Goal: Answer question/provide support: Share knowledge or assist other users

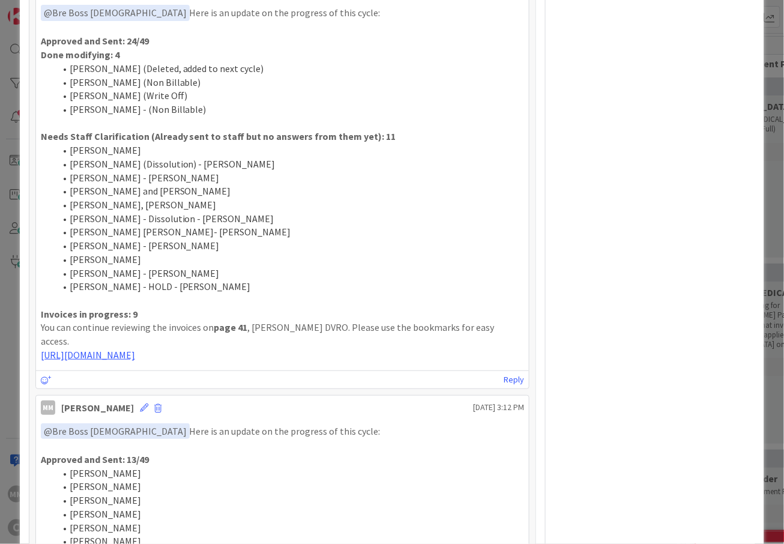
scroll to position [560, 0]
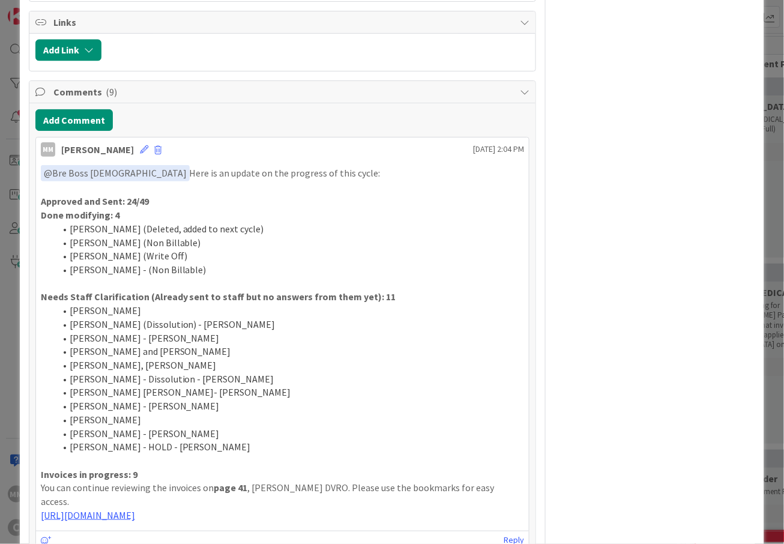
drag, startPoint x: 304, startPoint y: 346, endPoint x: 41, endPoint y: 179, distance: 311.6
click at [41, 179] on div "﻿ @ Bre Boss [DEMOGRAPHIC_DATA] ﻿ Here is an update on the progress of this cyc…" at bounding box center [283, 343] width 484 height 357
copy div "﻿ @ Bre Boss [DEMOGRAPHIC_DATA] ﻿ Here is an update on the progress of this cyc…"
click at [92, 119] on button "Add Comment" at bounding box center [73, 120] width 77 height 22
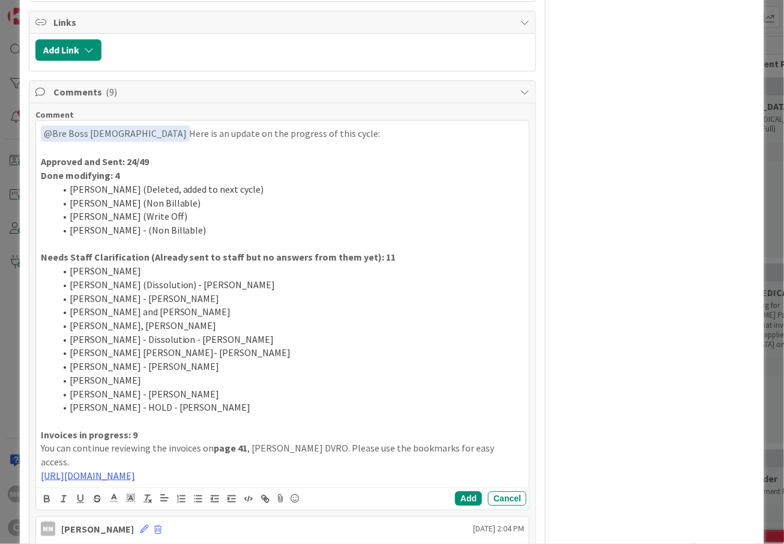
click at [243, 286] on li "[PERSON_NAME] (Dissolution) - [PERSON_NAME]" at bounding box center [289, 285] width 469 height 14
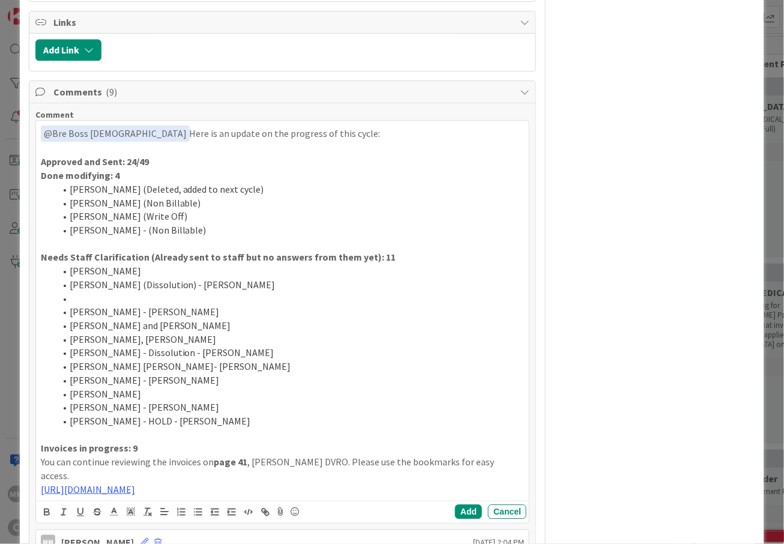
drag, startPoint x: 248, startPoint y: 326, endPoint x: 64, endPoint y: 329, distance: 184.8
click at [64, 329] on li "[PERSON_NAME] and [PERSON_NAME]" at bounding box center [289, 326] width 469 height 14
click at [77, 298] on li at bounding box center [289, 299] width 469 height 14
drag, startPoint x: 166, startPoint y: 394, endPoint x: 65, endPoint y: 394, distance: 100.2
click at [65, 394] on li "[PERSON_NAME]" at bounding box center [289, 394] width 469 height 14
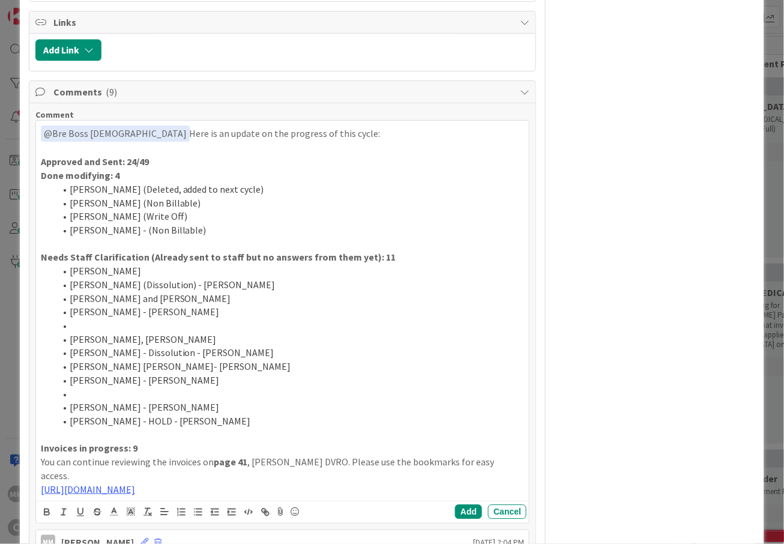
click at [79, 329] on li at bounding box center [289, 326] width 469 height 14
click at [78, 394] on li at bounding box center [289, 394] width 469 height 14
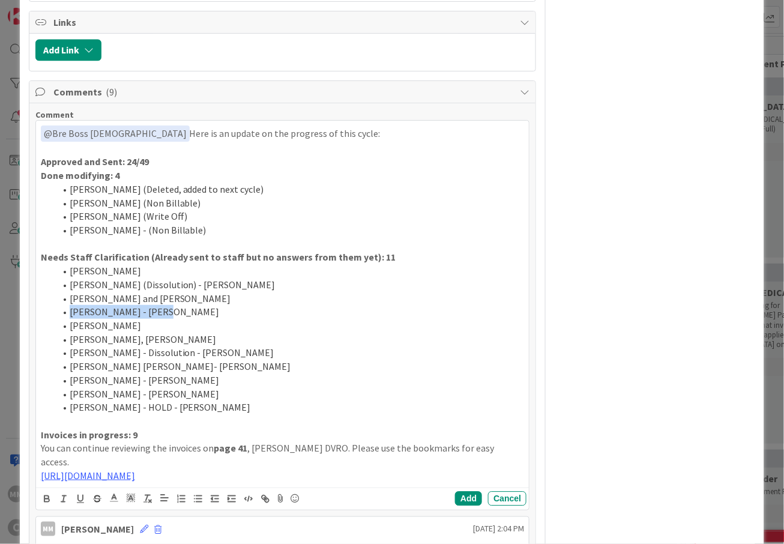
drag, startPoint x: 168, startPoint y: 318, endPoint x: 72, endPoint y: 317, distance: 96.0
click at [72, 317] on li "[PERSON_NAME] - [PERSON_NAME]" at bounding box center [289, 312] width 469 height 14
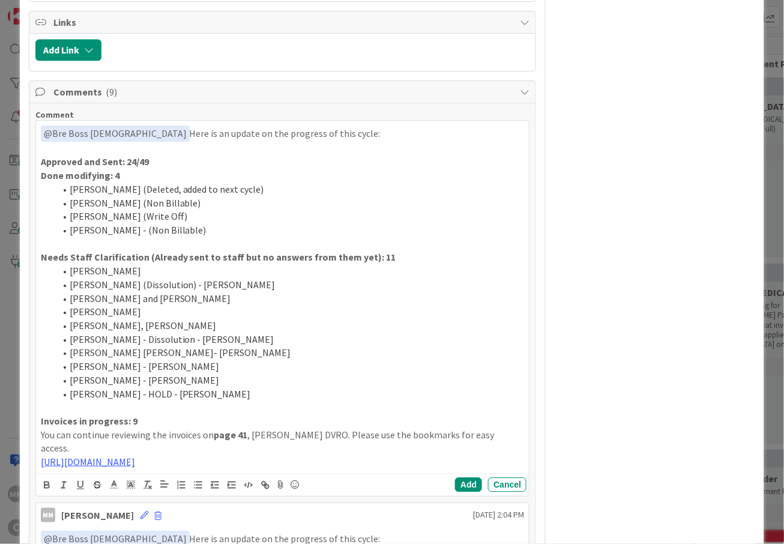
click at [217, 395] on li "[PERSON_NAME] - HOLD - [PERSON_NAME]" at bounding box center [289, 394] width 469 height 14
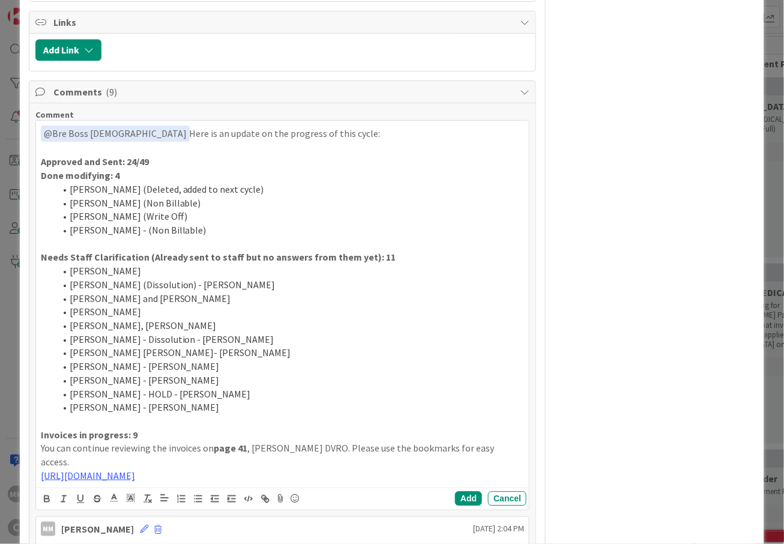
click at [178, 314] on li "[PERSON_NAME]" at bounding box center [289, 312] width 469 height 14
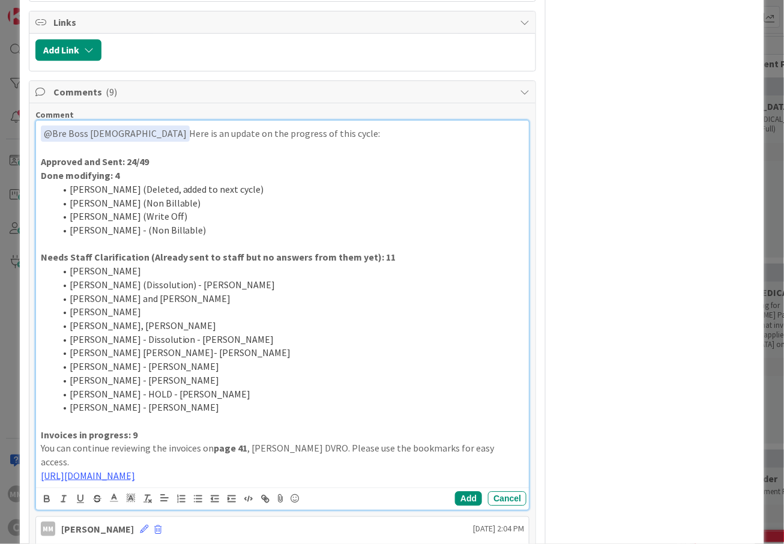
click at [178, 161] on p "Approved and Sent: 24/49" at bounding box center [283, 162] width 484 height 14
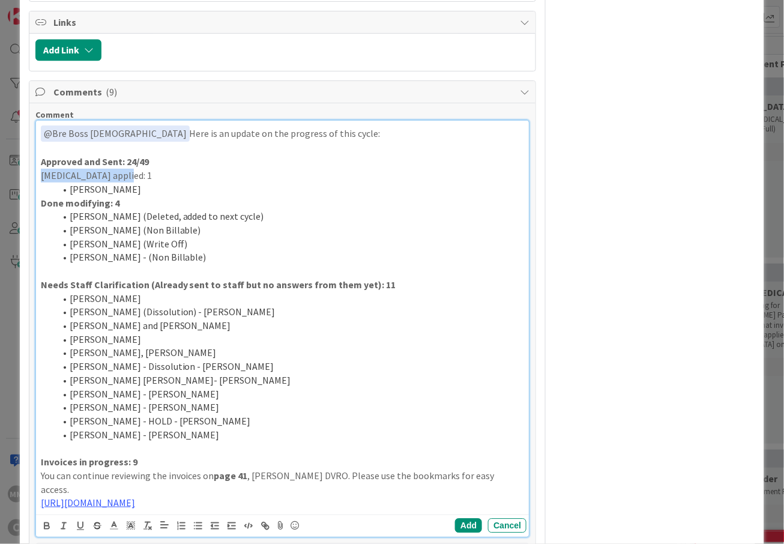
drag, startPoint x: 125, startPoint y: 178, endPoint x: 32, endPoint y: 178, distance: 93.6
click at [262, 186] on li "[PERSON_NAME]" at bounding box center [289, 189] width 469 height 14
drag, startPoint x: 144, startPoint y: 286, endPoint x: 363, endPoint y: 286, distance: 219.0
click at [363, 286] on strong "Needs Staff Clarification (Already sent to staff but no answers from them yet):…" at bounding box center [218, 284] width 355 height 12
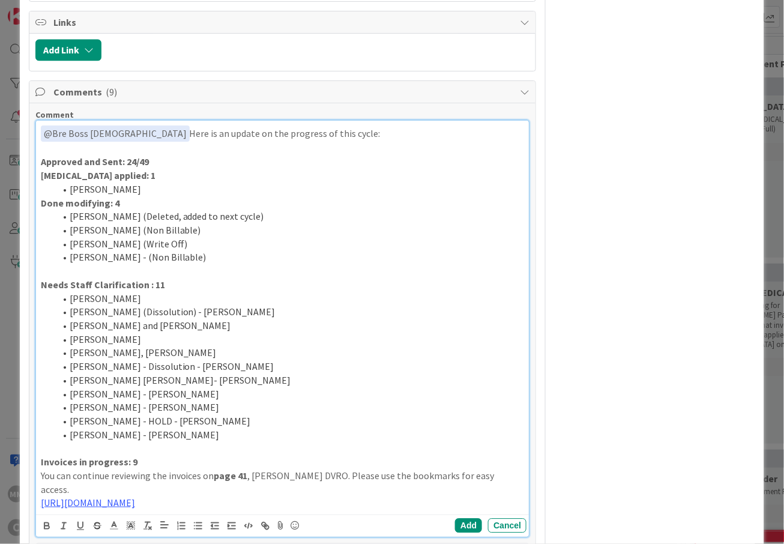
click at [197, 288] on p "Needs Staff Clarification : 11" at bounding box center [283, 285] width 484 height 14
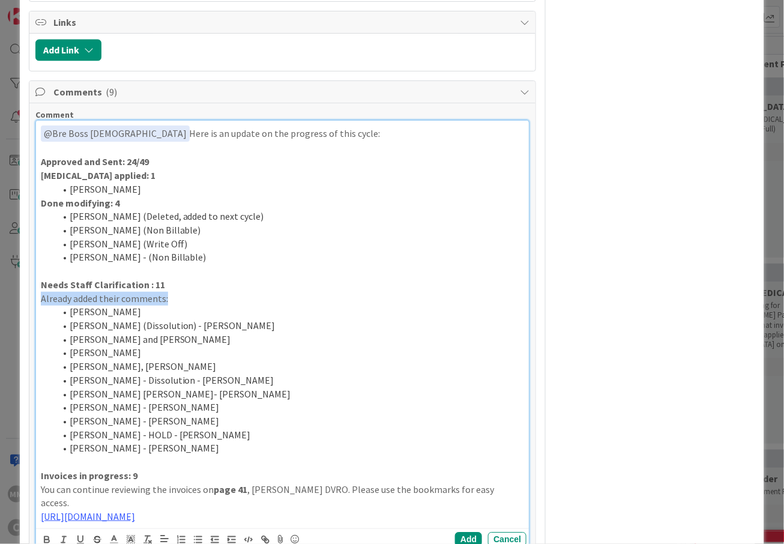
drag, startPoint x: 176, startPoint y: 300, endPoint x: 34, endPoint y: 301, distance: 142.8
click at [236, 380] on li "[PERSON_NAME] - Dissolution - [PERSON_NAME]" at bounding box center [289, 380] width 469 height 14
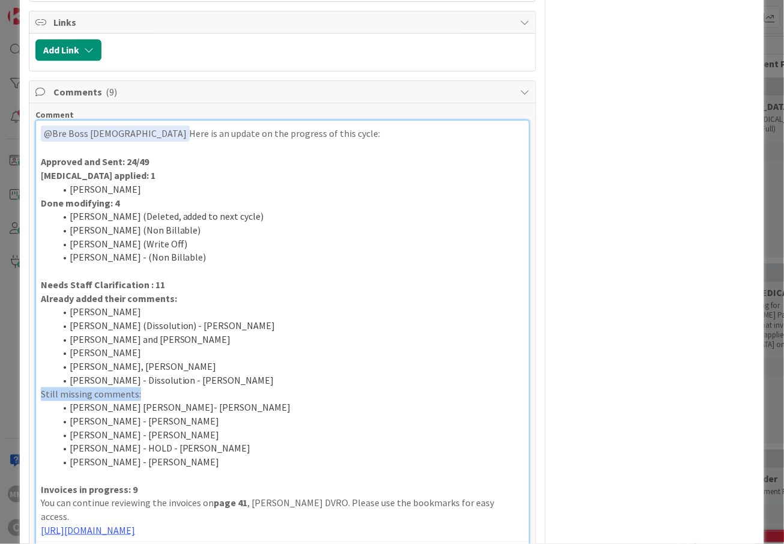
drag, startPoint x: 144, startPoint y: 397, endPoint x: 41, endPoint y: 401, distance: 103.3
click at [41, 401] on p "Still missing comments:" at bounding box center [283, 394] width 484 height 14
click at [278, 420] on li "[PERSON_NAME] - [PERSON_NAME]" at bounding box center [289, 421] width 469 height 14
click at [314, 523] on p "[URL][DOMAIN_NAME]" at bounding box center [283, 530] width 484 height 14
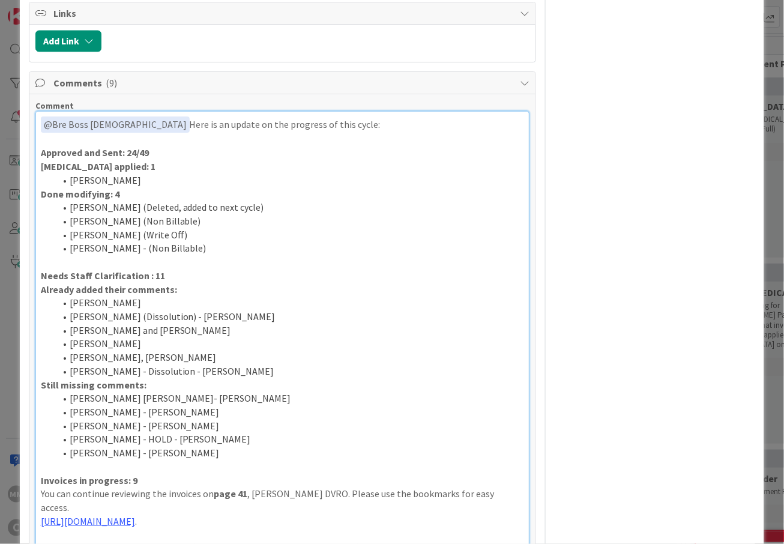
click at [315, 396] on li "[PERSON_NAME] [PERSON_NAME]- [PERSON_NAME]" at bounding box center [289, 398] width 469 height 14
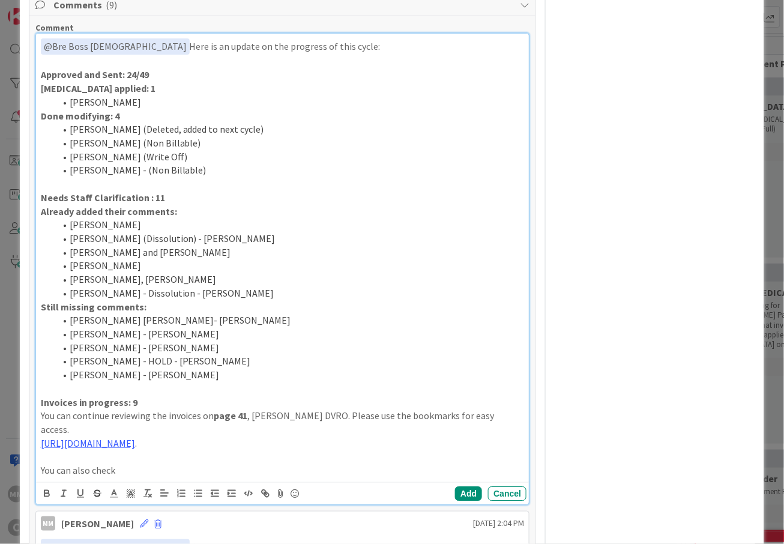
scroll to position [649, 0]
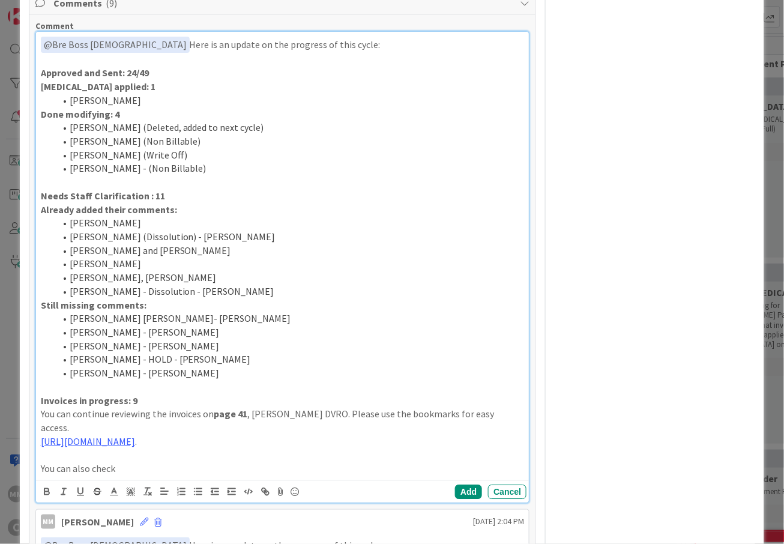
click at [128, 461] on p "You can also check" at bounding box center [283, 468] width 484 height 14
click at [270, 461] on p "You can also check the comments from the Legal Staff" at bounding box center [283, 468] width 484 height 14
click at [37, 310] on div "﻿ @ Bre Boss [DEMOGRAPHIC_DATA] ﻿ Here is an update on the progress of this cyc…" at bounding box center [282, 256] width 493 height 448
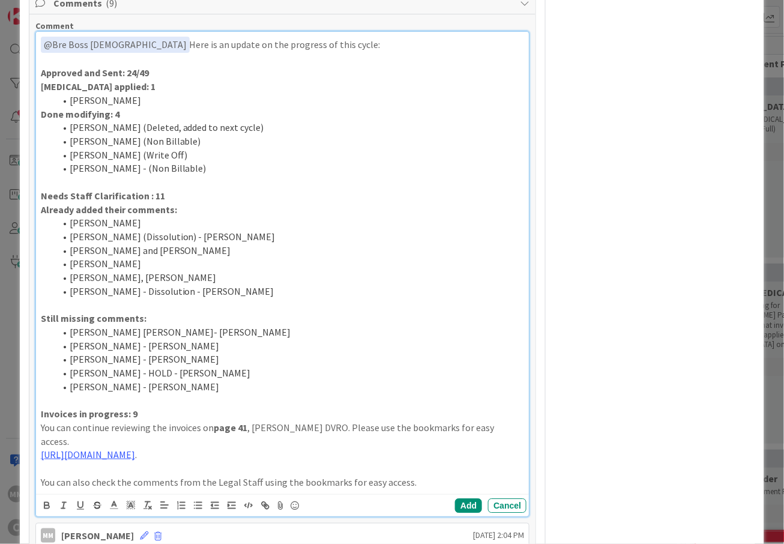
click at [139, 320] on strong "Still missing comments:" at bounding box center [94, 318] width 106 height 12
drag, startPoint x: 224, startPoint y: 293, endPoint x: 61, endPoint y: 280, distance: 163.7
click at [61, 280] on ol "[PERSON_NAME] [PERSON_NAME] (Dissolution) - Esse [PERSON_NAME] and [PERSON_NAME…" at bounding box center [283, 257] width 484 height 82
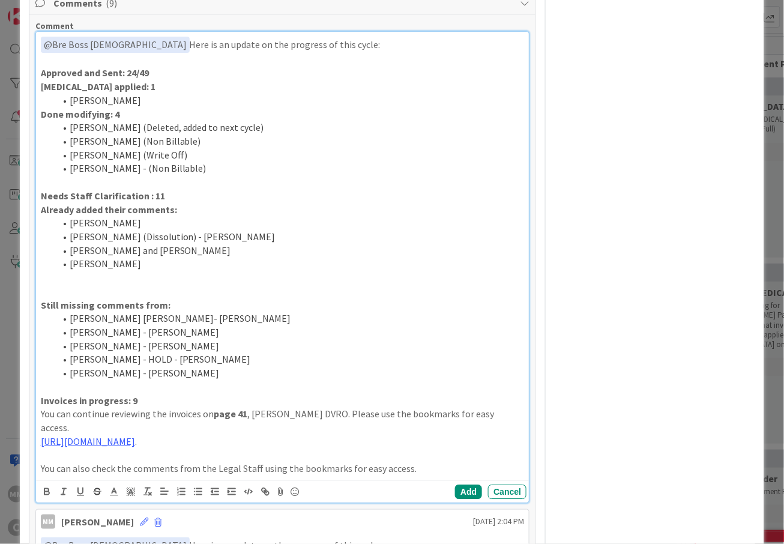
click at [68, 318] on li "[PERSON_NAME] [PERSON_NAME]- [PERSON_NAME]" at bounding box center [289, 318] width 469 height 14
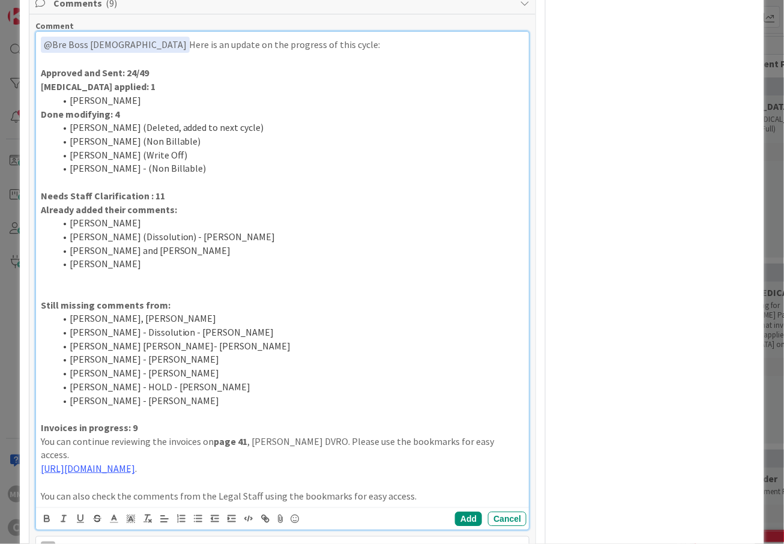
click at [80, 284] on p at bounding box center [283, 278] width 484 height 14
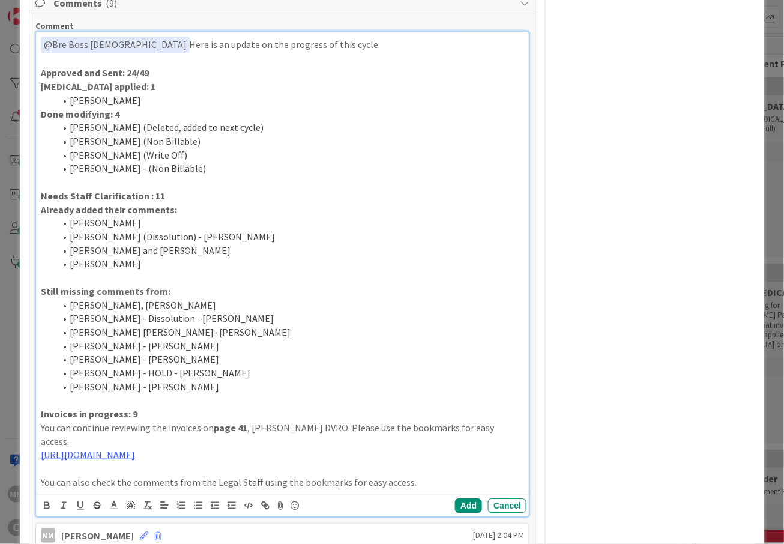
drag, startPoint x: 172, startPoint y: 269, endPoint x: 67, endPoint y: 271, distance: 104.4
click at [67, 271] on li "[PERSON_NAME]" at bounding box center [289, 264] width 469 height 14
click at [72, 310] on li "[PERSON_NAME], [PERSON_NAME]" at bounding box center [289, 305] width 469 height 14
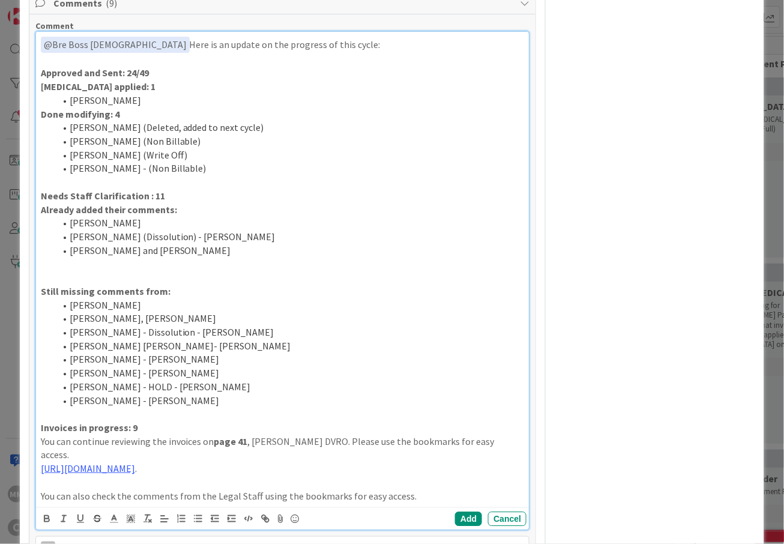
click at [178, 320] on li "[PERSON_NAME], [PERSON_NAME]" at bounding box center [289, 318] width 469 height 14
click at [289, 394] on li "[PERSON_NAME] - HOLD - [PERSON_NAME]" at bounding box center [289, 387] width 469 height 14
click at [74, 275] on p at bounding box center [283, 278] width 484 height 14
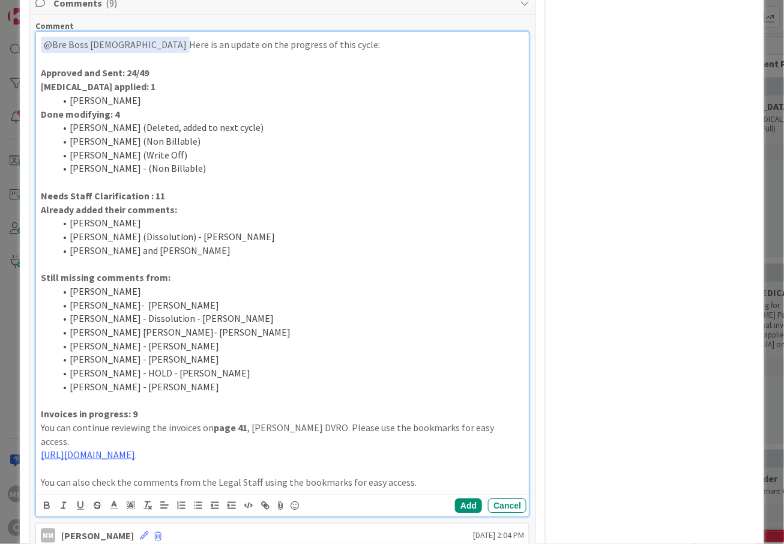
click at [298, 311] on li "[PERSON_NAME]- [PERSON_NAME]" at bounding box center [289, 305] width 469 height 14
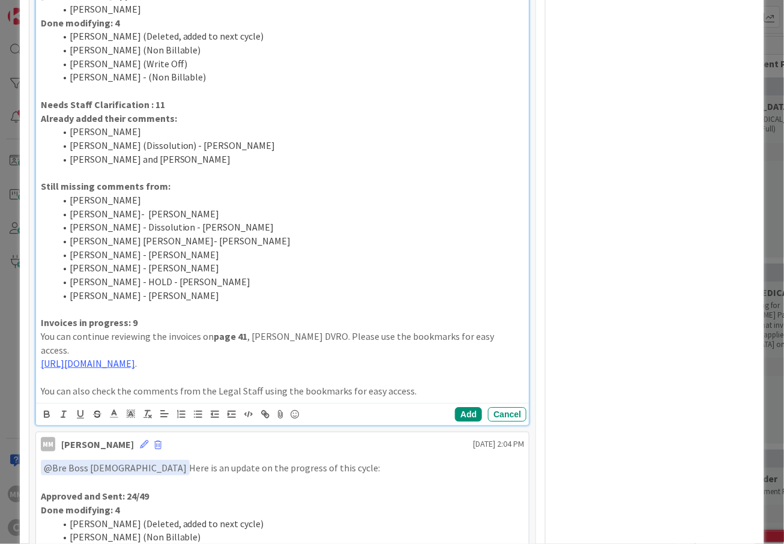
scroll to position [809, 0]
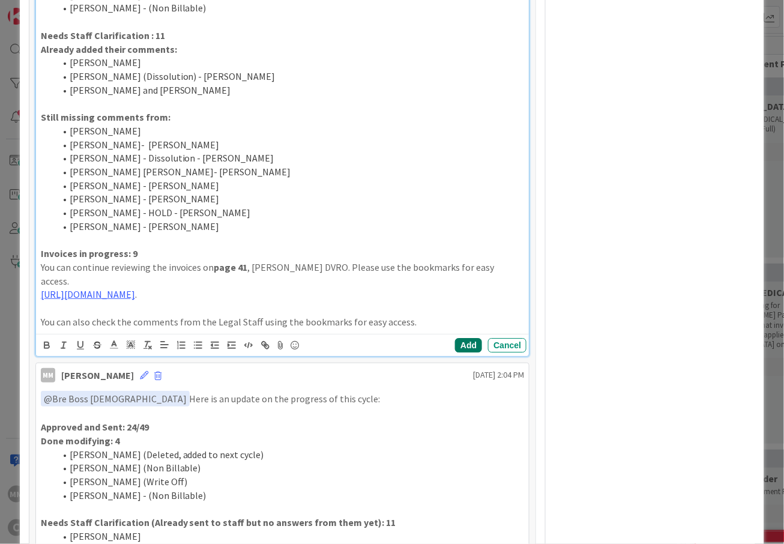
click at [455, 338] on button "Add" at bounding box center [468, 345] width 27 height 14
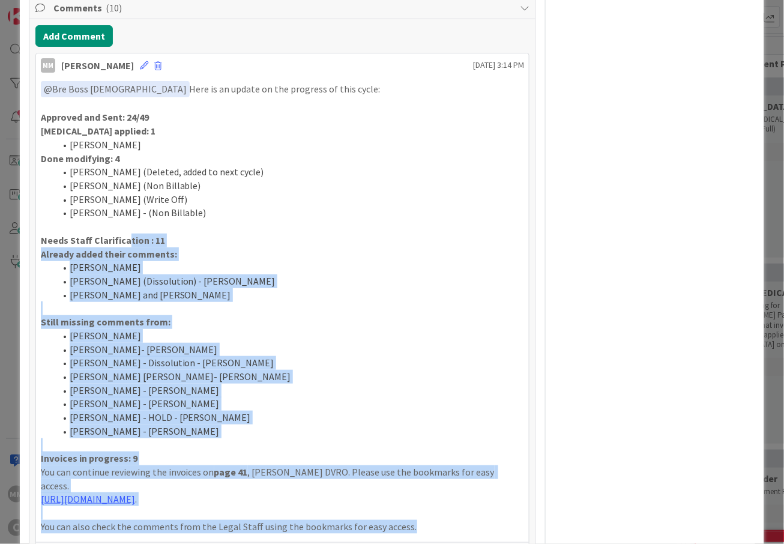
scroll to position [560, 0]
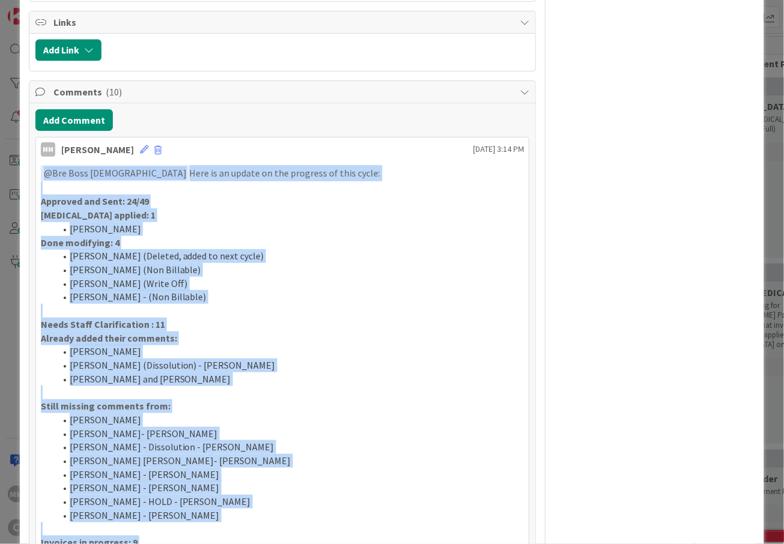
drag, startPoint x: 411, startPoint y: 361, endPoint x: 38, endPoint y: 181, distance: 413.8
click at [38, 181] on div "﻿ @ Bre Boss [DEMOGRAPHIC_DATA] ﻿ Here is an update on the progress of this cyc…" at bounding box center [282, 391] width 493 height 462
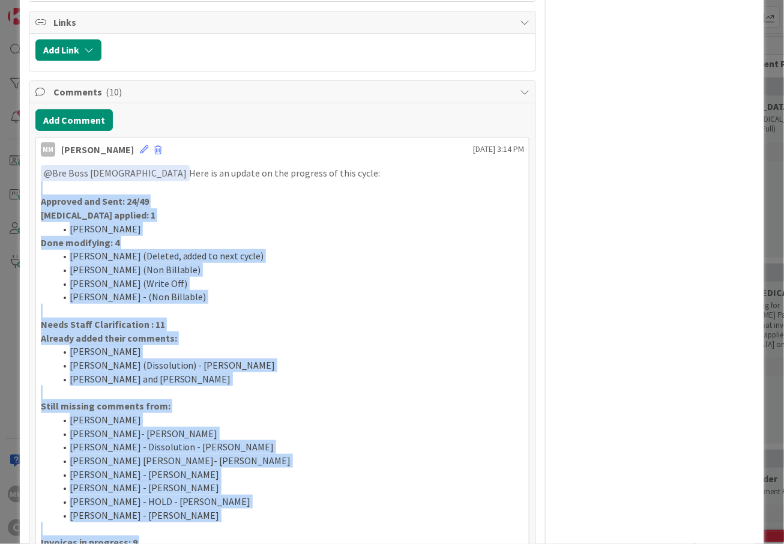
copy div "Approved and Sent: 24/49 [MEDICAL_DATA] applied: 1 [PERSON_NAME] Done modifying…"
